Goal: Find specific fact: Find specific fact

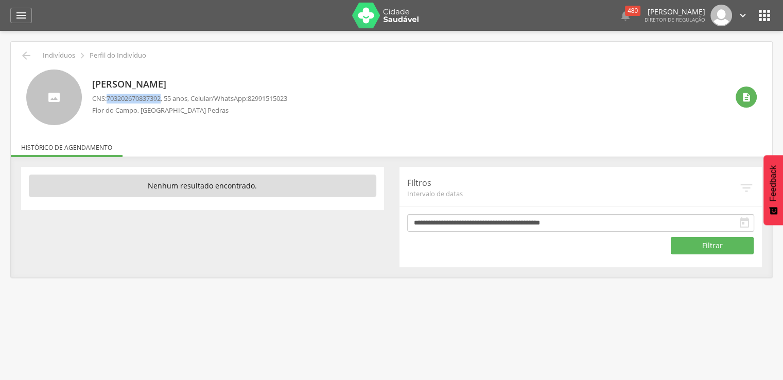
drag, startPoint x: 109, startPoint y: 95, endPoint x: 165, endPoint y: 101, distance: 56.9
click at [161, 101] on span "703202670837392" at bounding box center [134, 98] width 54 height 9
copy span "703202670837392"
click at [138, 99] on span "703202670837392" at bounding box center [134, 98] width 54 height 9
drag, startPoint x: 108, startPoint y: 97, endPoint x: 164, endPoint y: 99, distance: 56.1
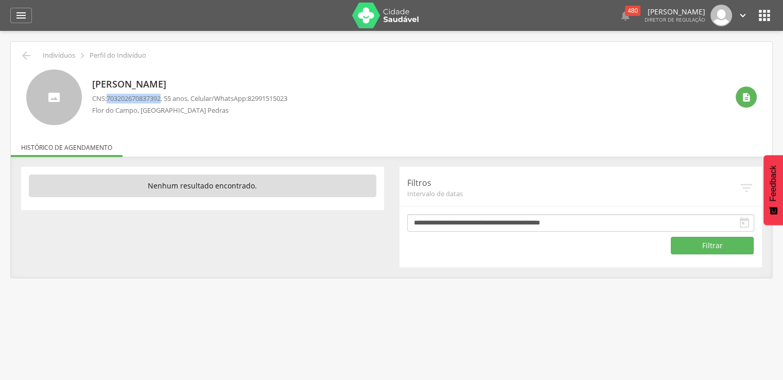
click at [161, 99] on span "703202670837392" at bounding box center [134, 98] width 54 height 9
copy span "703202670837392"
click at [128, 101] on span "703202670837392" at bounding box center [134, 98] width 54 height 9
drag, startPoint x: 108, startPoint y: 95, endPoint x: 165, endPoint y: 100, distance: 57.3
click at [165, 100] on p "CNS: 703202670837392 , 55 anos, Celular/WhatsApp: 82991515023" at bounding box center [189, 99] width 195 height 10
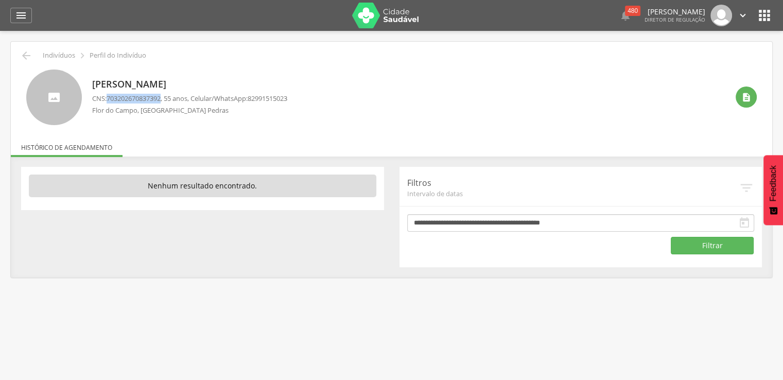
copy span "703202670837392"
